Goal: Task Accomplishment & Management: Manage account settings

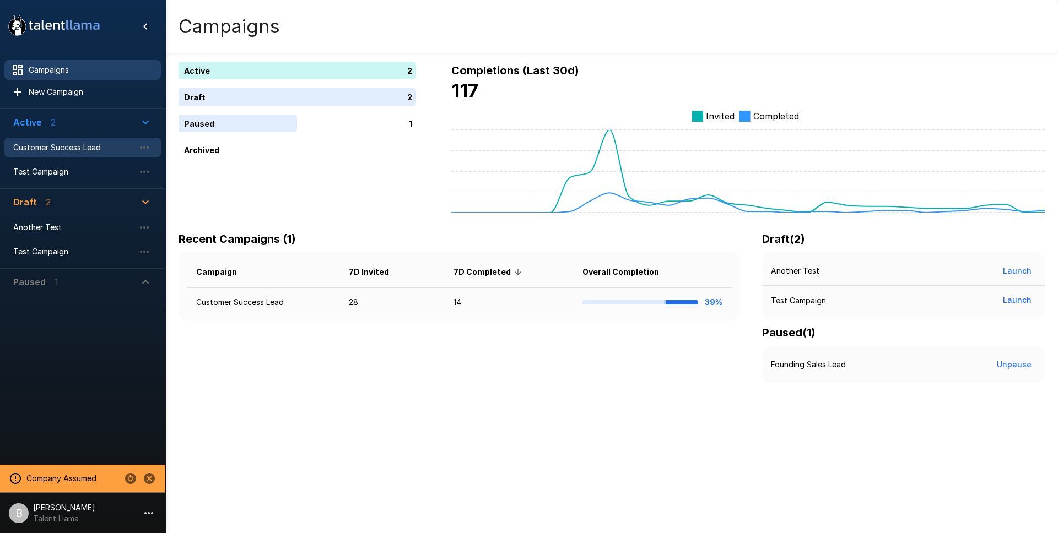
click at [60, 149] on span "Customer Success Lead" at bounding box center [73, 147] width 121 height 11
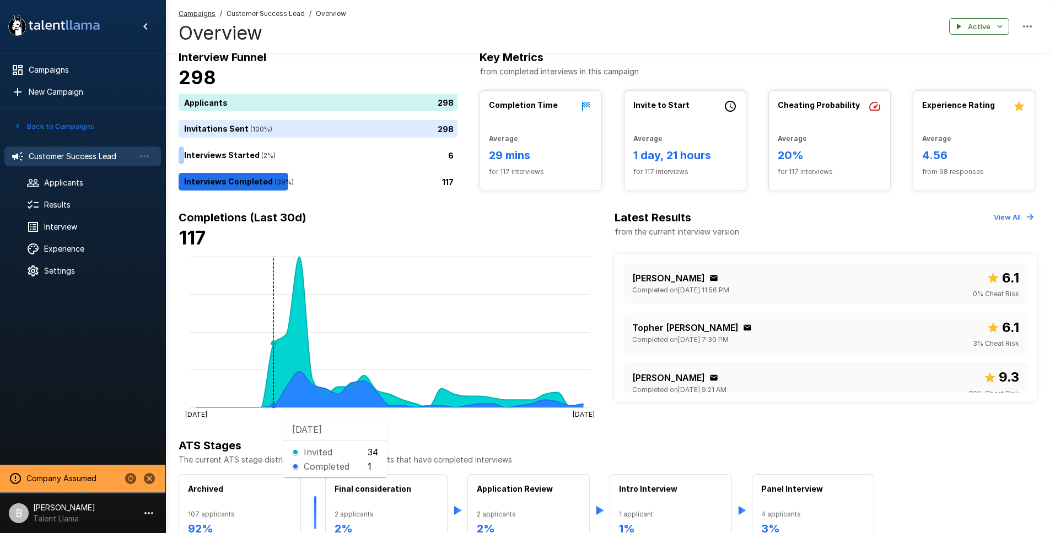
scroll to position [274, 0]
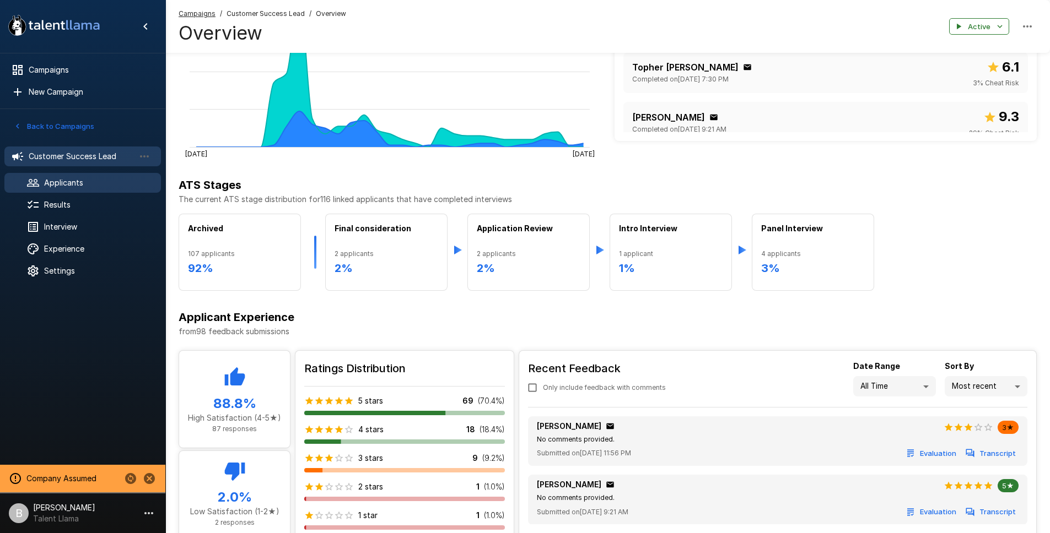
click at [40, 185] on div at bounding box center [41, 182] width 31 height 13
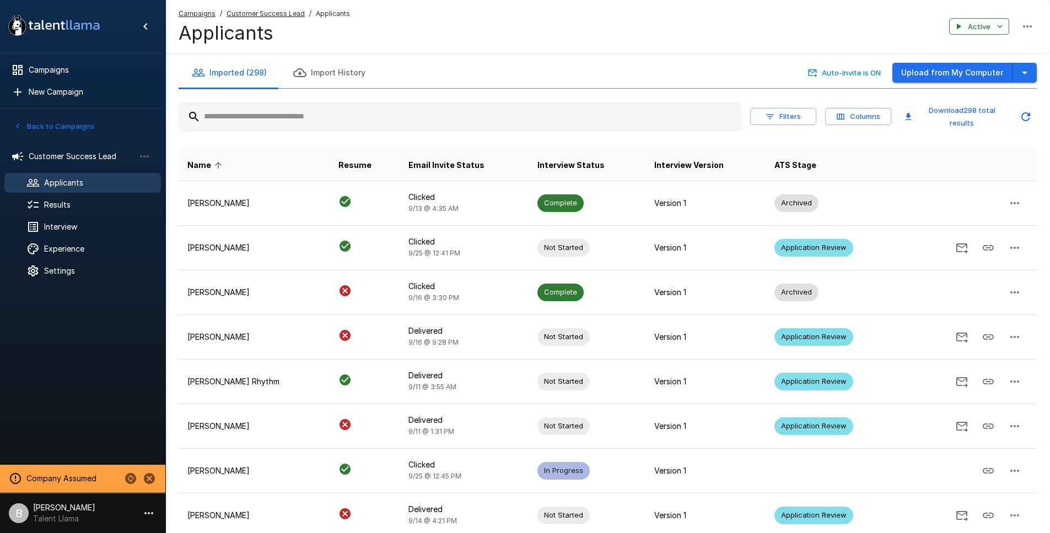
click at [770, 117] on icon "button" at bounding box center [770, 117] width 10 height 10
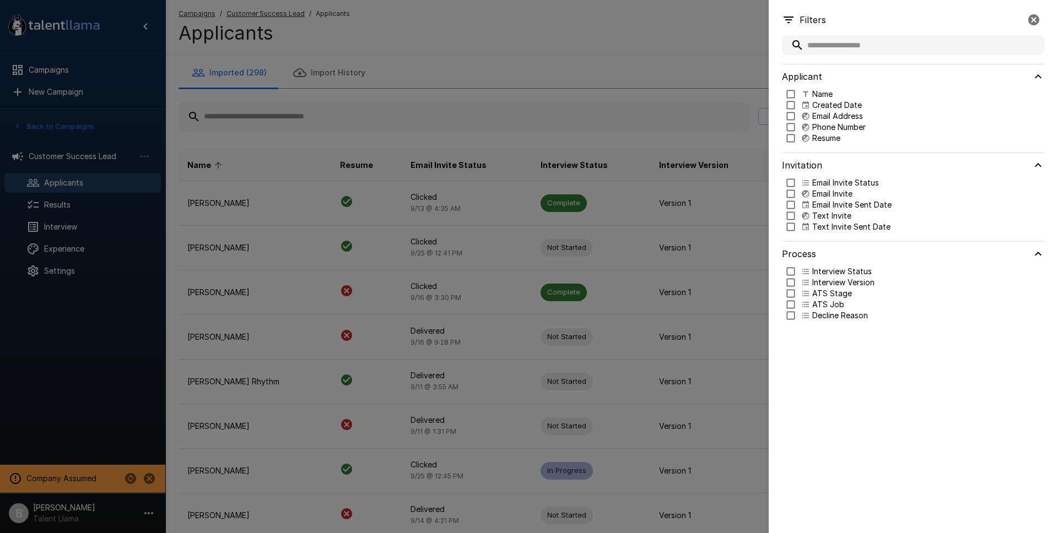
click at [765, 60] on div at bounding box center [529, 266] width 1058 height 533
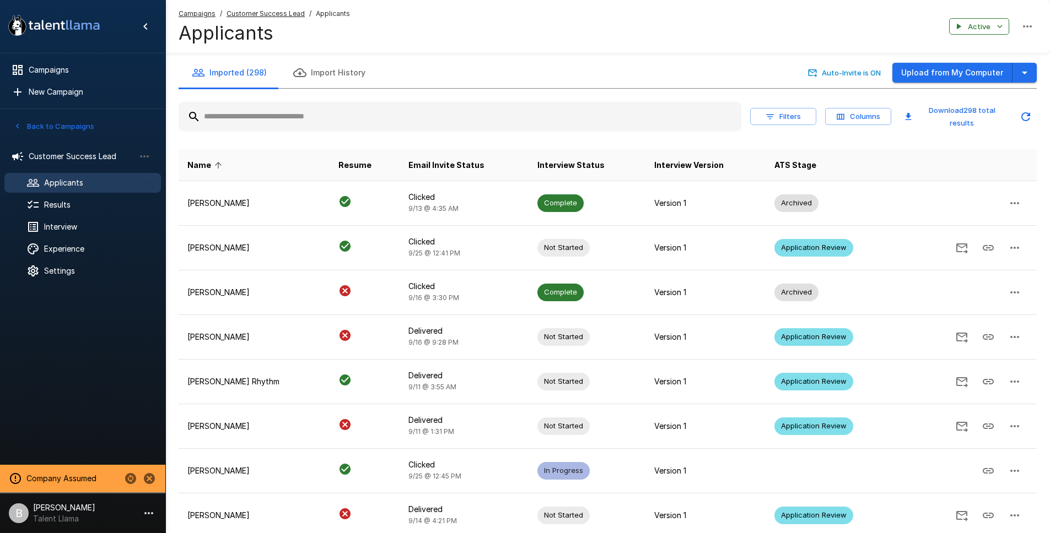
click at [778, 123] on button "Filters" at bounding box center [783, 116] width 66 height 17
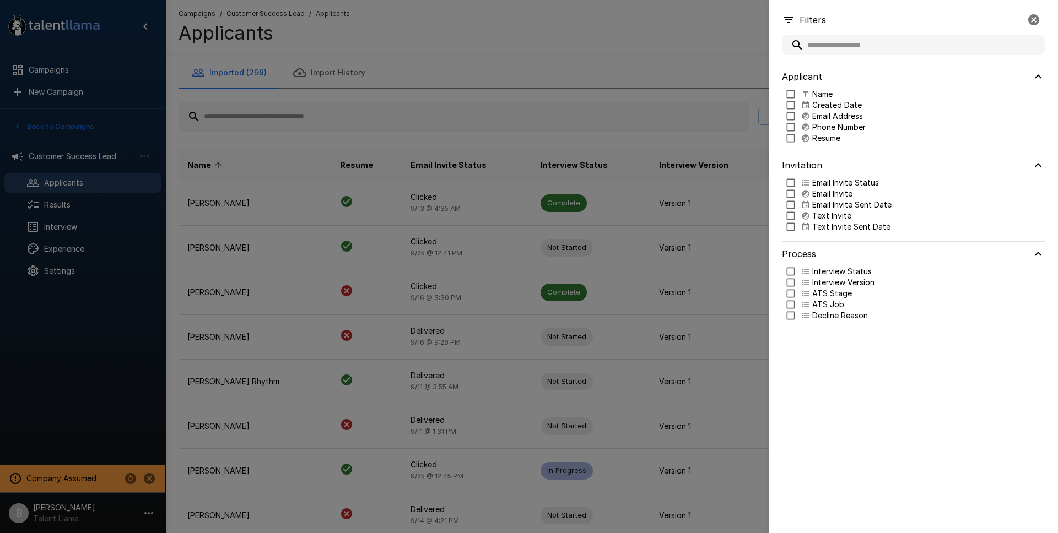
click at [362, 74] on div at bounding box center [529, 266] width 1058 height 533
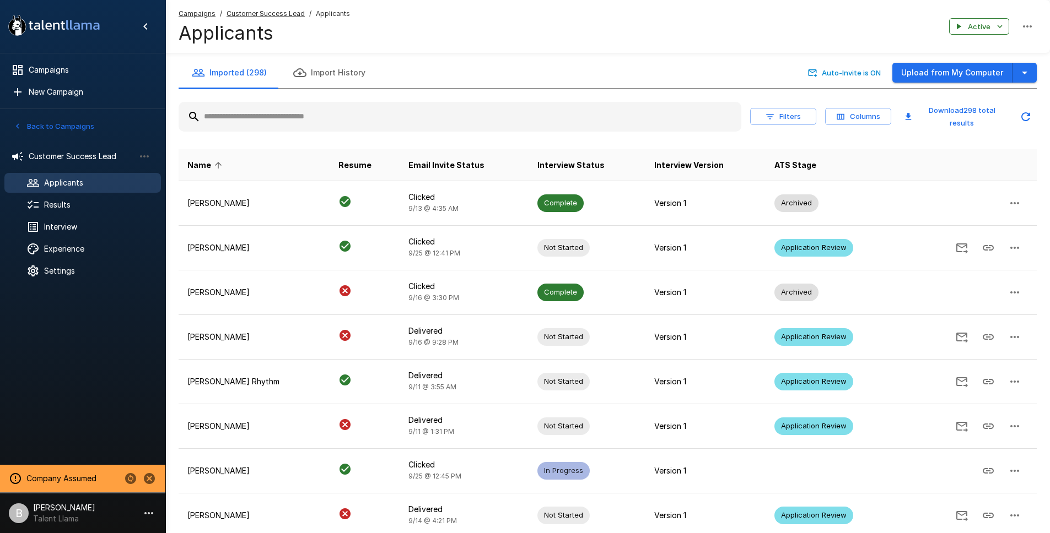
click at [70, 190] on div "Applicants" at bounding box center [82, 183] width 156 height 20
click at [797, 123] on button "Filters" at bounding box center [783, 116] width 66 height 17
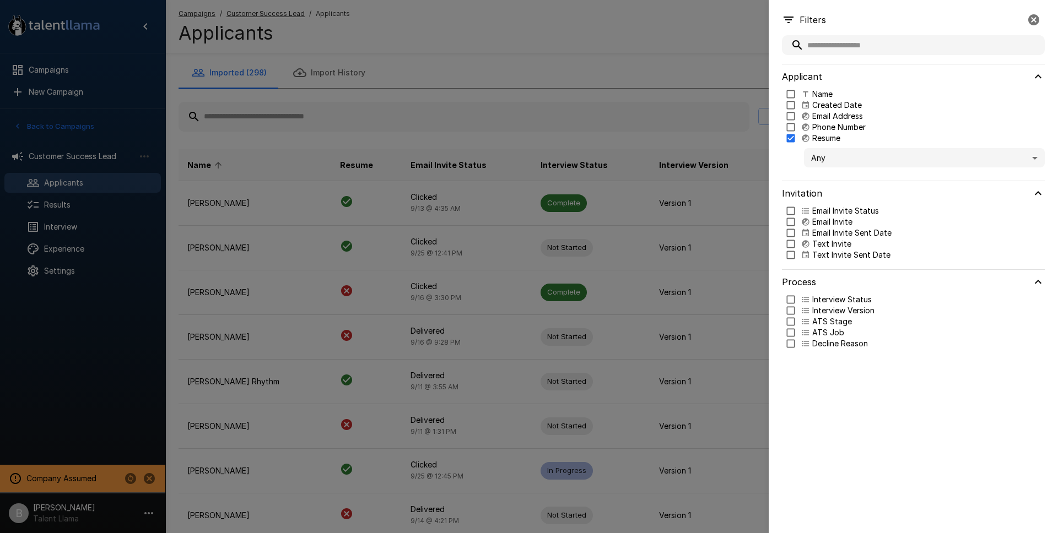
click at [855, 153] on body ".st0{fill:#FFFFFF;} .st1{fill:#76a4ed;} Campaigns New Campaign Active 2 Custome…" at bounding box center [533, 266] width 1066 height 533
click at [852, 188] on span "Is Present" at bounding box center [924, 189] width 223 height 12
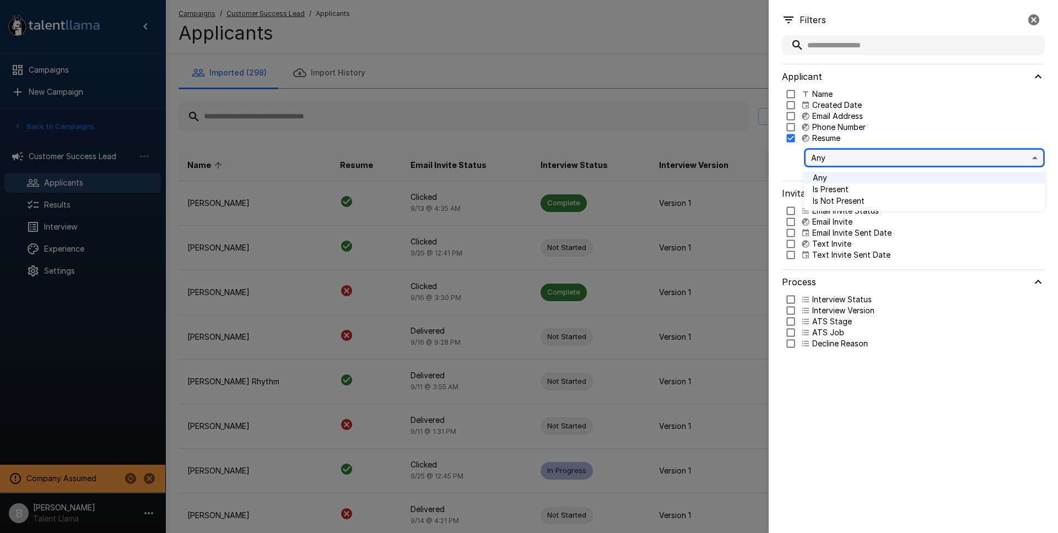
type input "****"
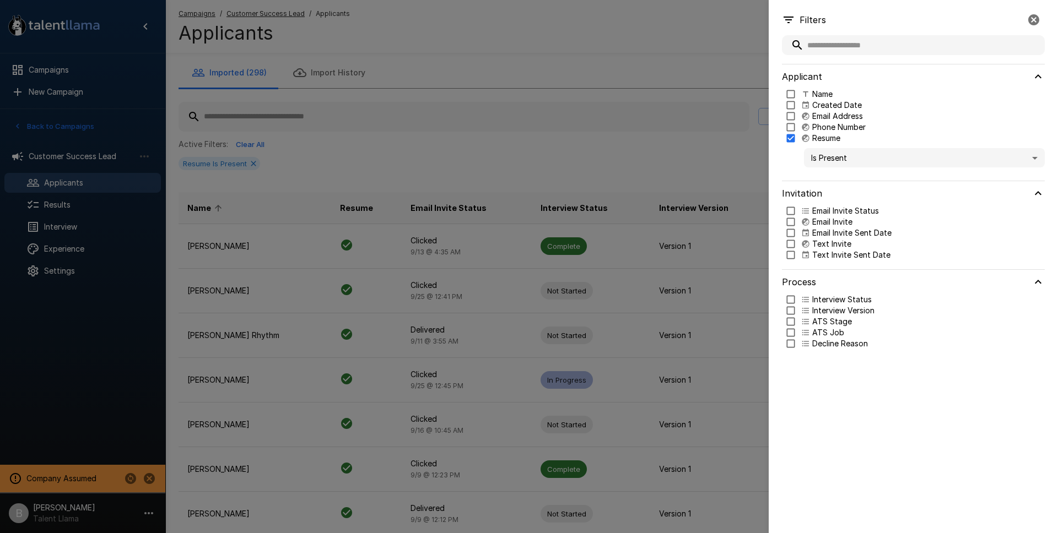
click at [534, 95] on div at bounding box center [529, 266] width 1058 height 533
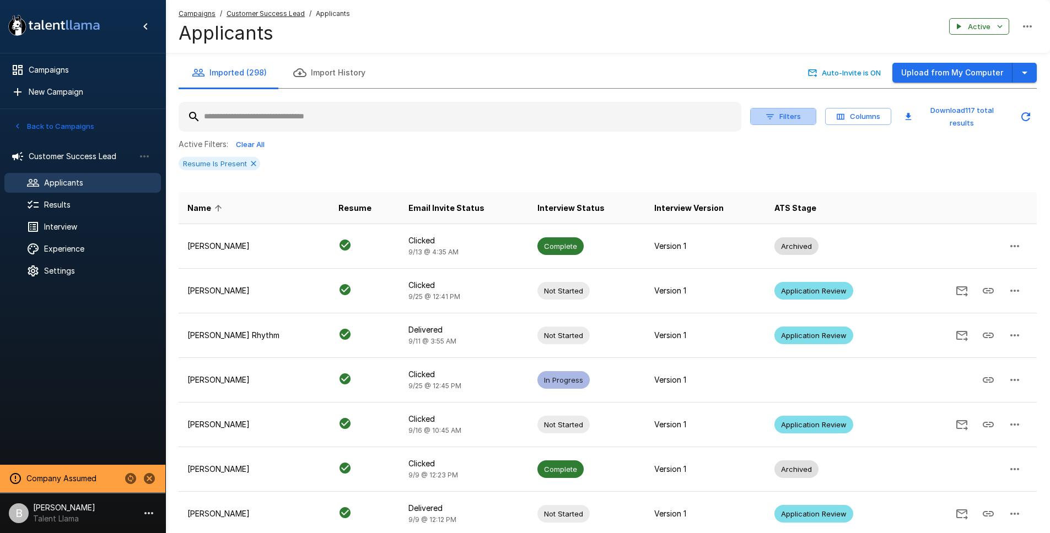
click at [805, 119] on button "Filters" at bounding box center [783, 116] width 66 height 17
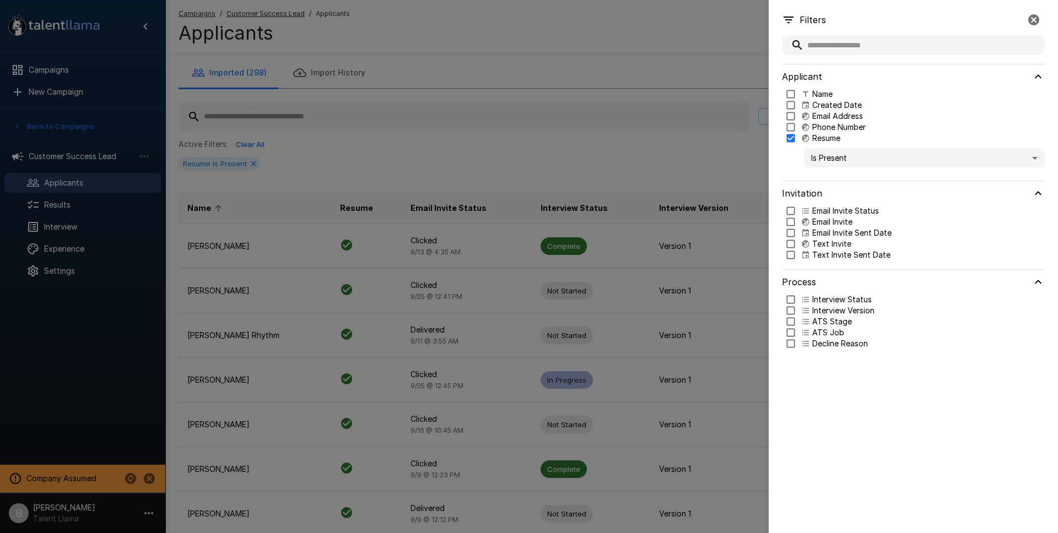
click at [845, 155] on body ".st0{fill:#FFFFFF;} .st1{fill:#76a4ed;} Campaigns New Campaign Active 2 Custome…" at bounding box center [533, 266] width 1066 height 533
click at [855, 199] on span "Is Not Present" at bounding box center [924, 201] width 223 height 12
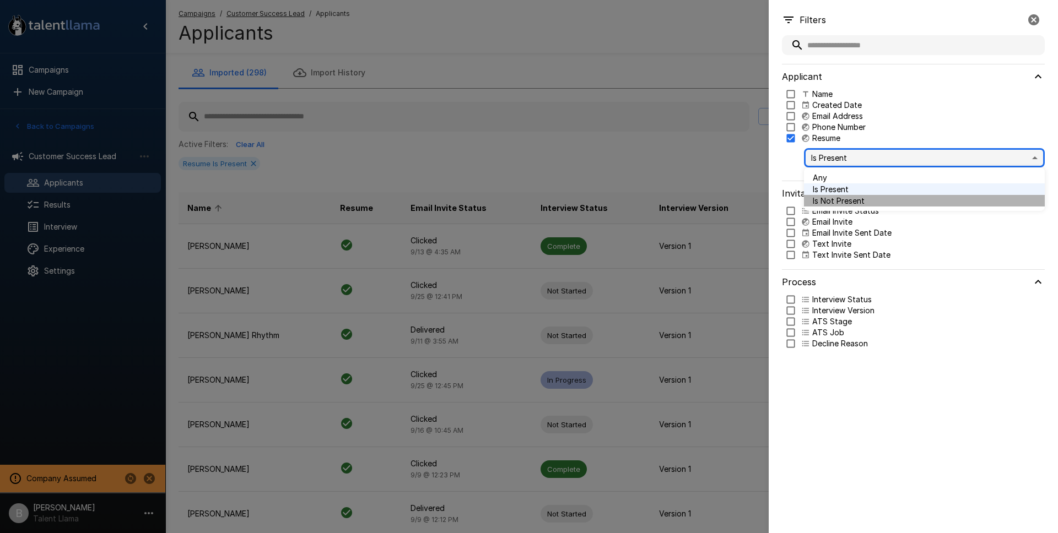
type input "*****"
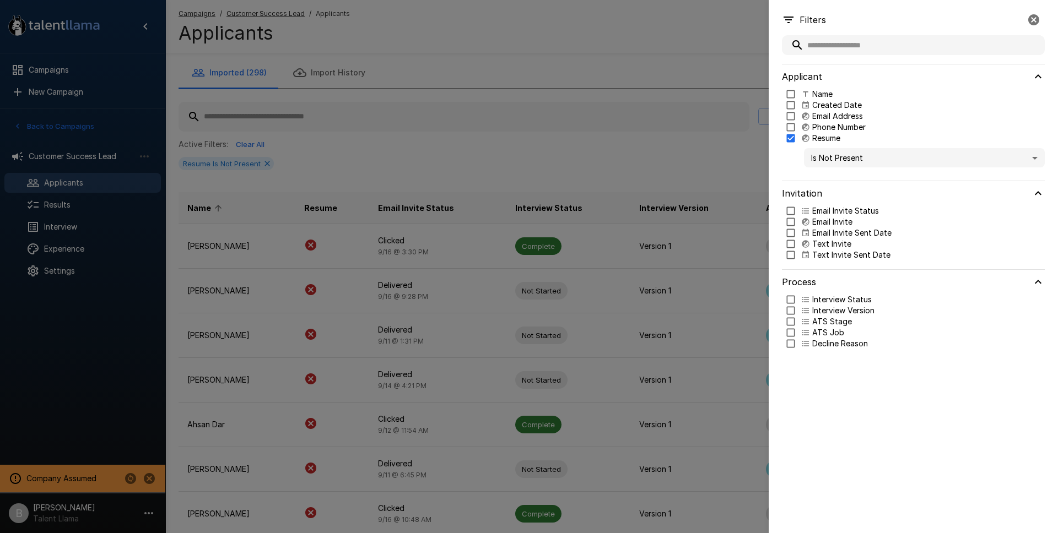
click at [633, 71] on div at bounding box center [529, 266] width 1058 height 533
